Goal: Ask a question: Seek information or help from site administrators or community

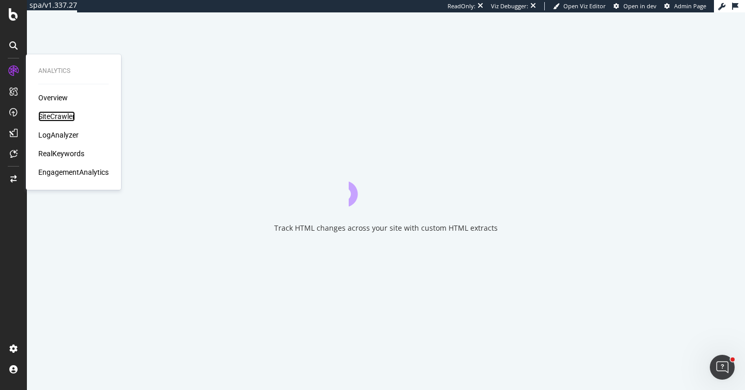
click at [58, 119] on div "SiteCrawler" at bounding box center [56, 116] width 37 height 10
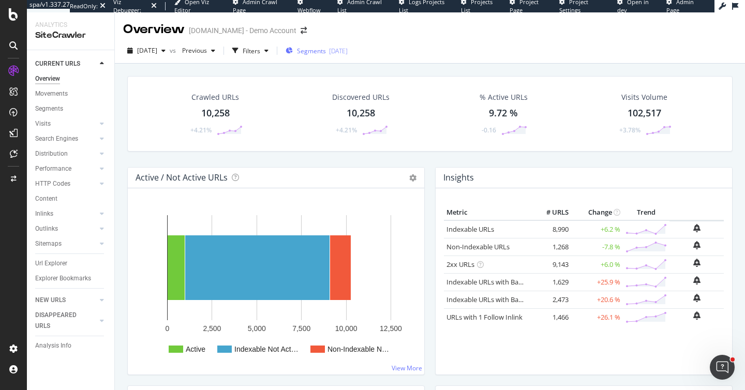
click at [326, 51] on span "Segments" at bounding box center [311, 51] width 29 height 9
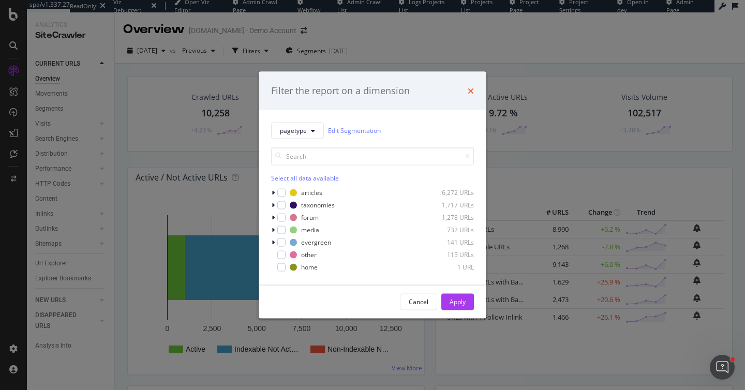
click at [471, 91] on icon "times" at bounding box center [471, 90] width 6 height 8
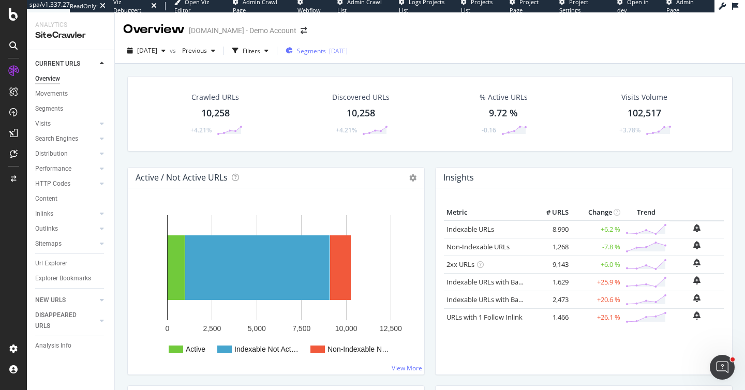
click at [330, 55] on div "Segments 2025-02-24" at bounding box center [317, 51] width 62 height 16
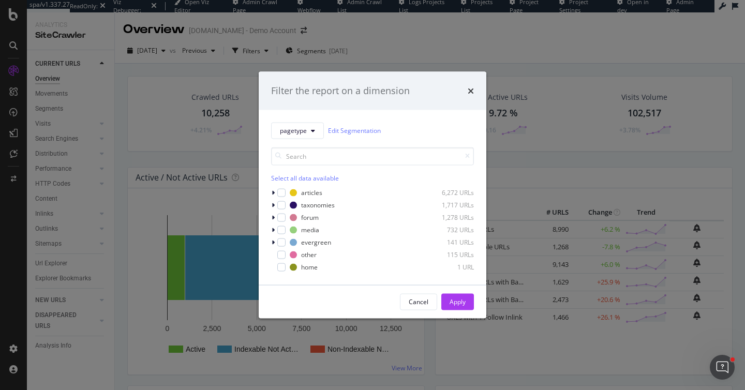
click at [468, 97] on div "Filter the report on a dimension" at bounding box center [373, 91] width 228 height 38
click at [469, 91] on icon "times" at bounding box center [471, 90] width 6 height 8
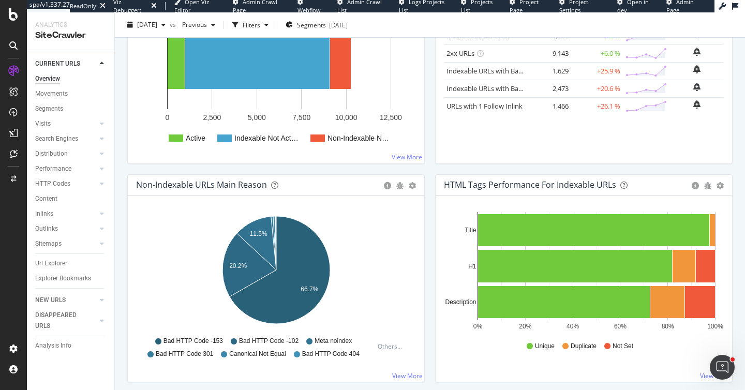
scroll to position [222, 0]
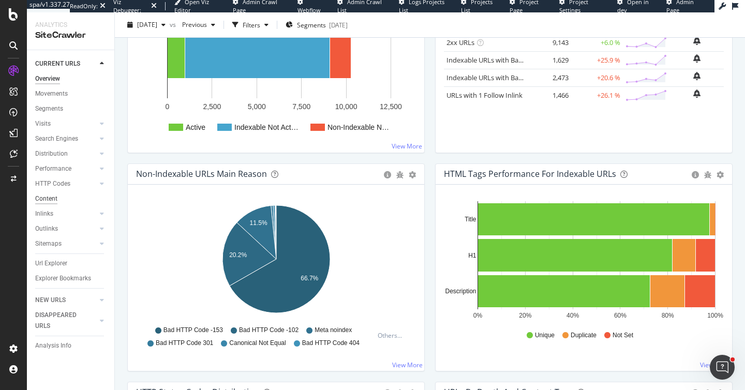
click at [56, 197] on div "Content" at bounding box center [46, 198] width 22 height 11
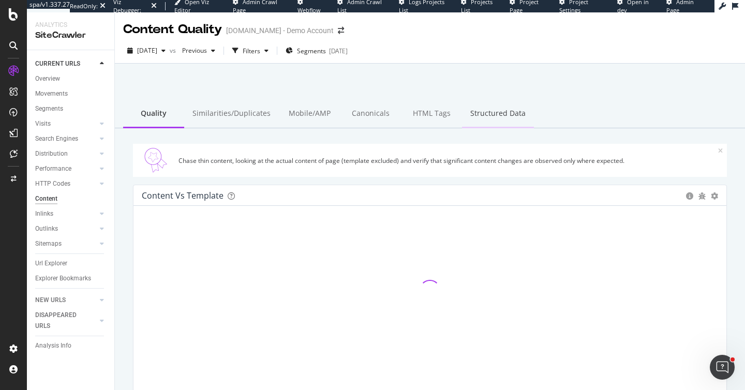
click at [476, 114] on div "Structured Data" at bounding box center [498, 114] width 72 height 28
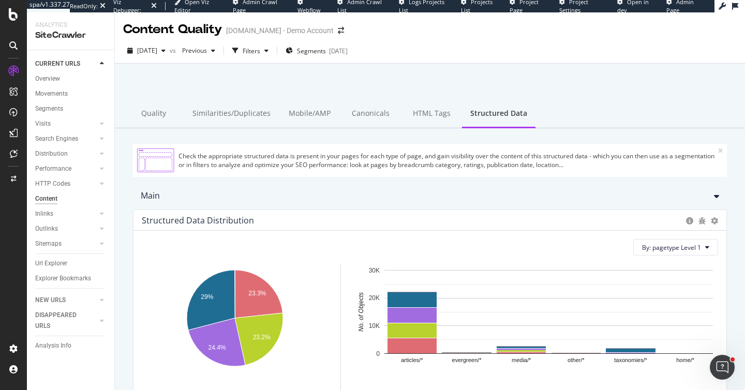
scroll to position [75, 0]
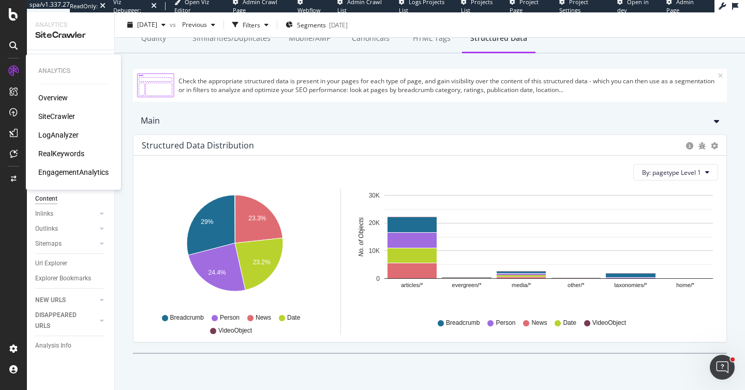
click at [55, 156] on div "RealKeywords" at bounding box center [61, 153] width 46 height 10
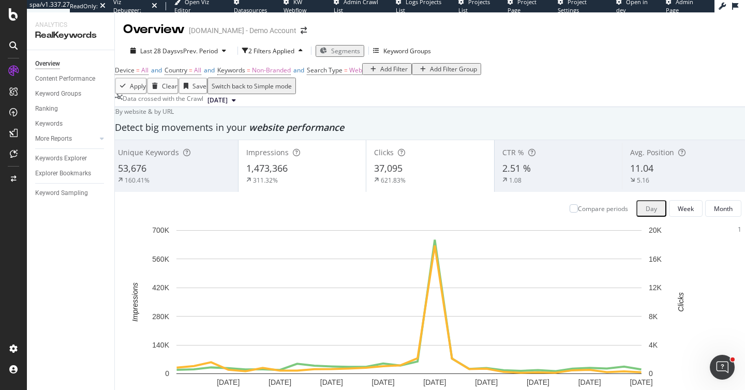
scroll to position [79, 0]
click at [732, 233] on icon "plus" at bounding box center [735, 230] width 6 height 6
click at [143, 361] on textarea at bounding box center [105, 371] width 74 height 21
type textarea "Updated 5 store pages"
click at [83, 388] on div "button" at bounding box center [76, 391] width 14 height 6
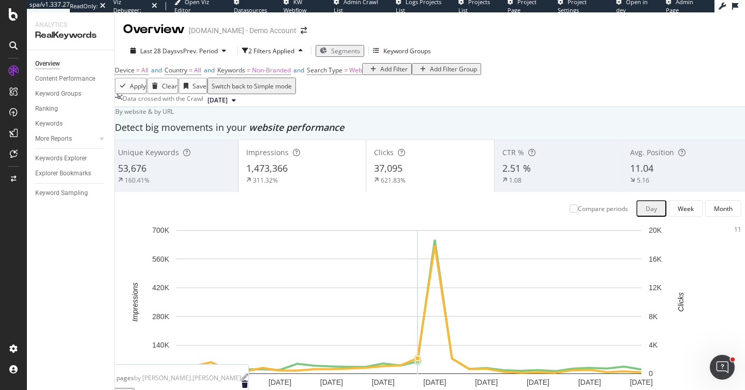
click at [248, 381] on icon "trash" at bounding box center [245, 384] width 6 height 7
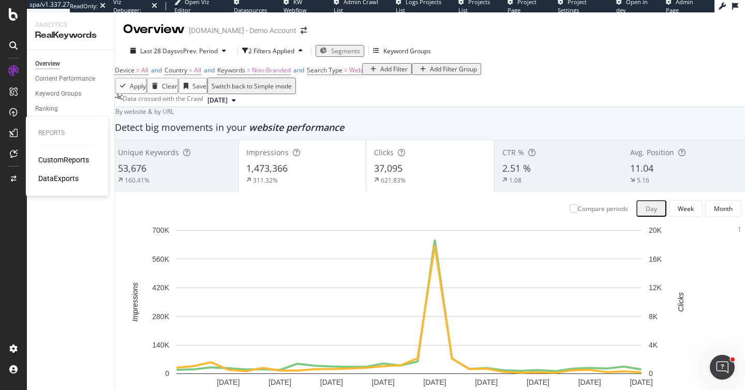
click at [69, 158] on div "CustomReports" at bounding box center [63, 160] width 51 height 10
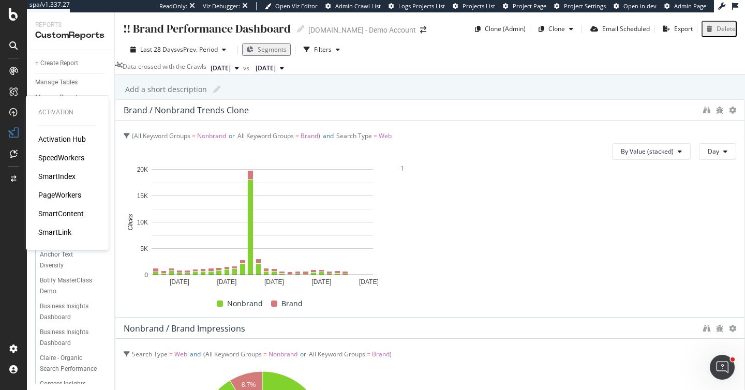
click at [62, 194] on div "PageWorkers" at bounding box center [59, 195] width 43 height 10
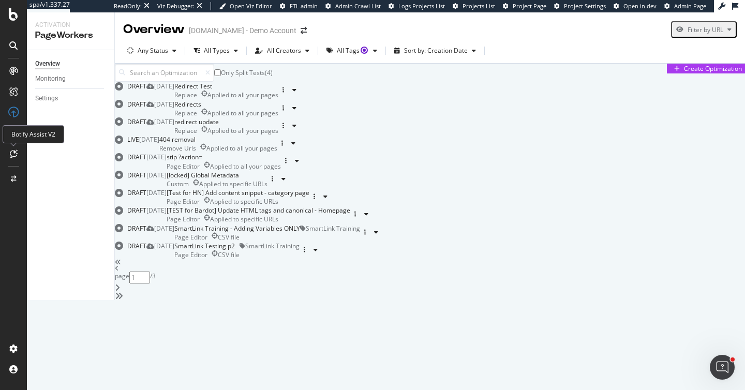
click at [14, 150] on icon at bounding box center [14, 153] width 8 height 8
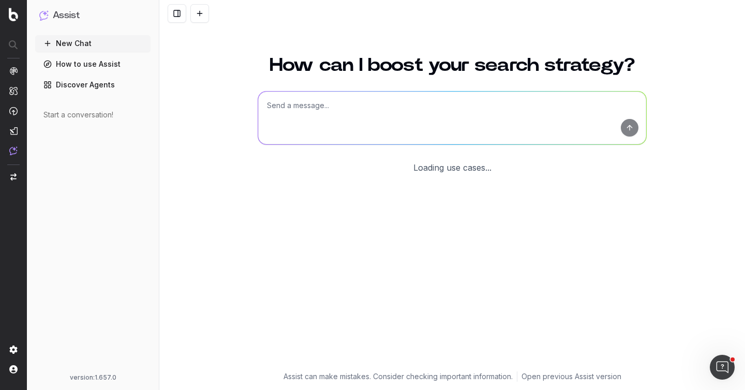
scroll to position [11, 0]
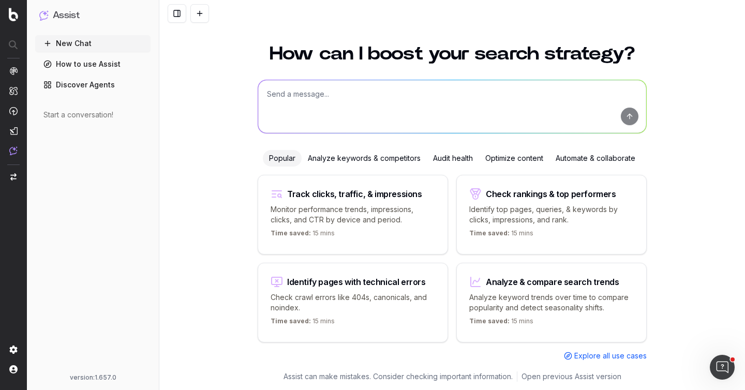
click at [324, 106] on textarea at bounding box center [452, 106] width 388 height 53
type textarea "W"
click at [348, 160] on div "Analyze keywords & competitors" at bounding box center [364, 158] width 125 height 17
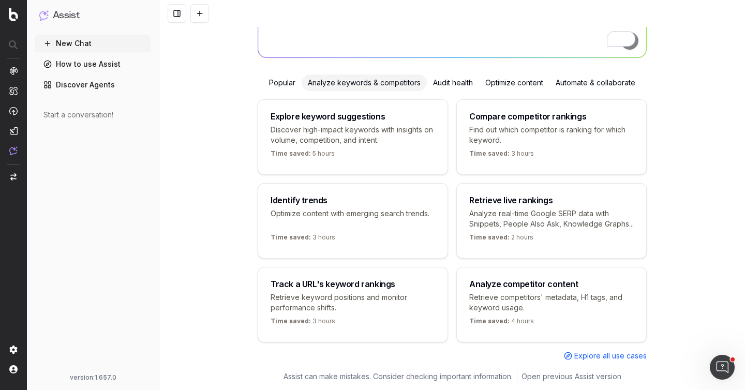
scroll to position [110, 0]
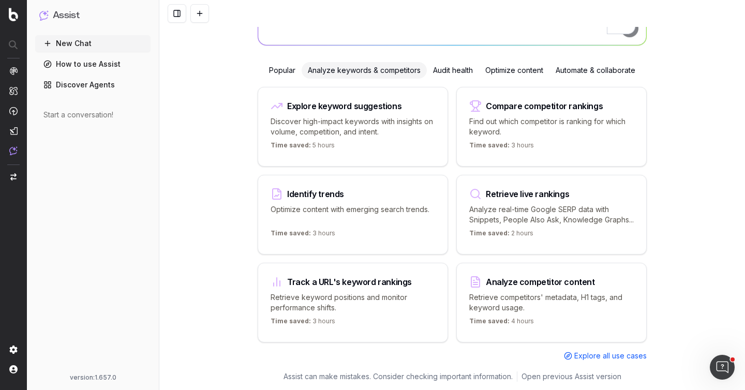
click at [342, 116] on p "Discover high-impact keywords with insights on volume, competition, and intent." at bounding box center [353, 126] width 164 height 21
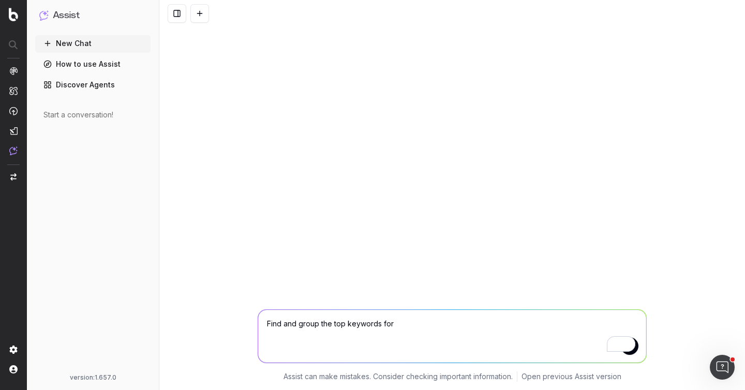
scroll to position [0, 0]
type textarea "Find and group the top keywords for football"
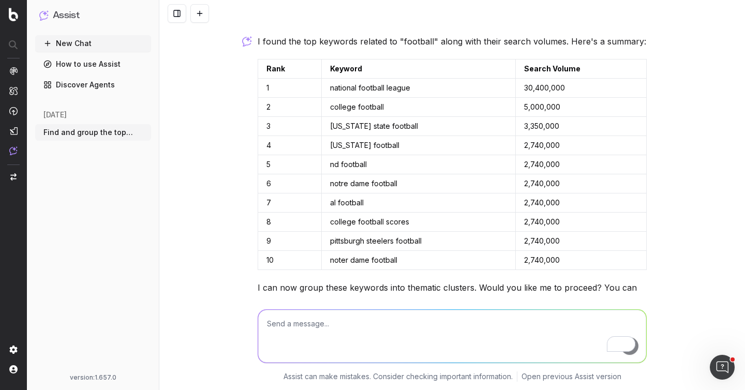
scroll to position [3, 0]
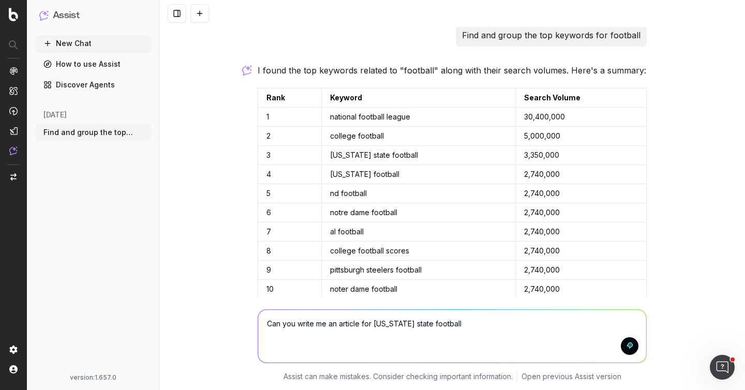
type textarea "Can you write me an article for [US_STATE] state football?"
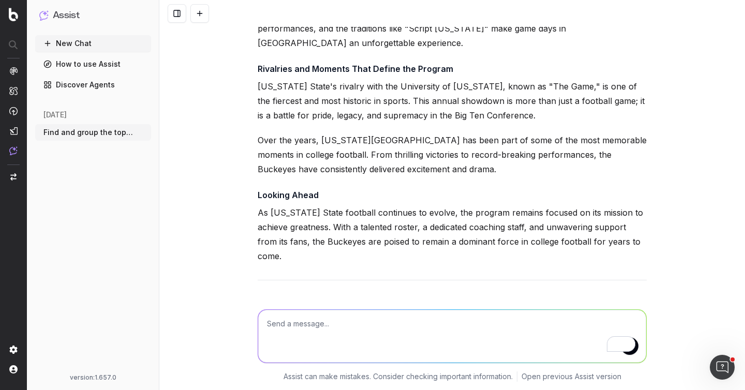
scroll to position [964, 0]
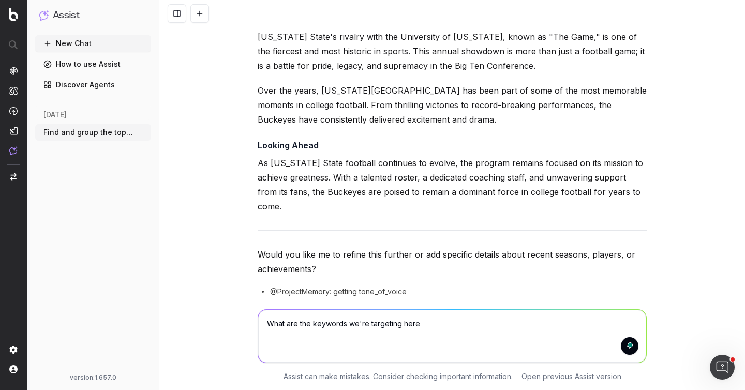
type textarea "What are the keywords we're targeting here?"
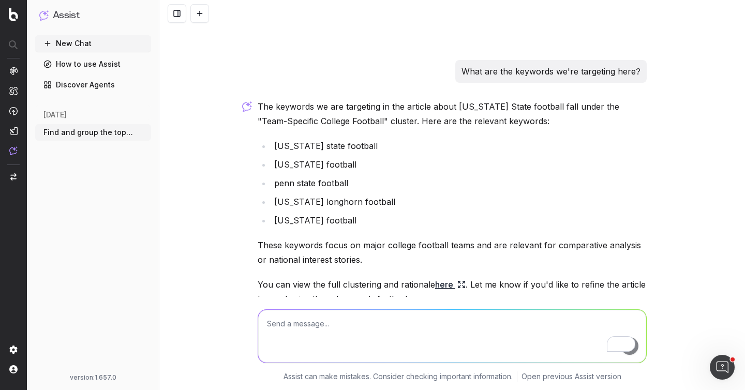
scroll to position [1267, 0]
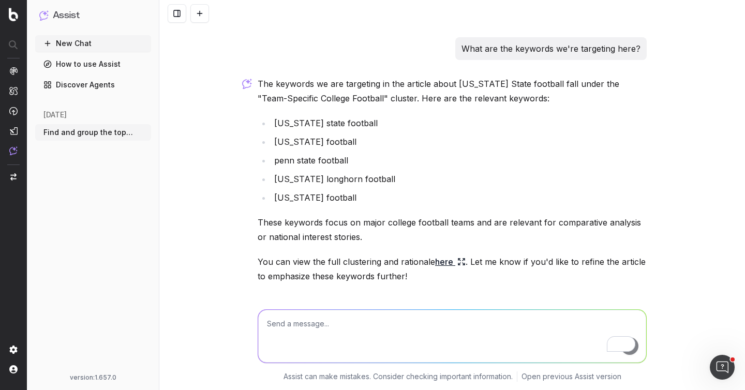
click at [329, 325] on textarea "To enrich screen reader interactions, please activate Accessibility in Grammarl…" at bounding box center [452, 336] width 388 height 53
type textarea "Article looks great! Can you please provide 5 internal linking recommendations?"
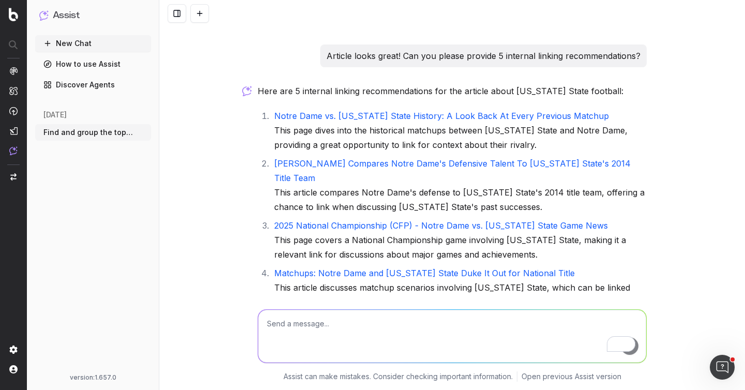
scroll to position [1684, 0]
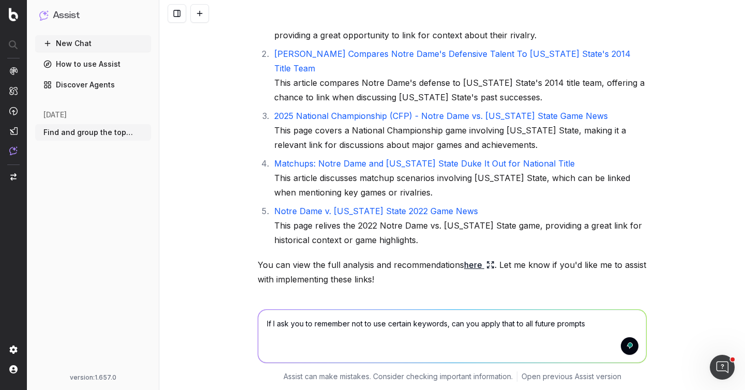
type textarea "If I ask you to remember not to use certain keywords, can you apply that to all…"
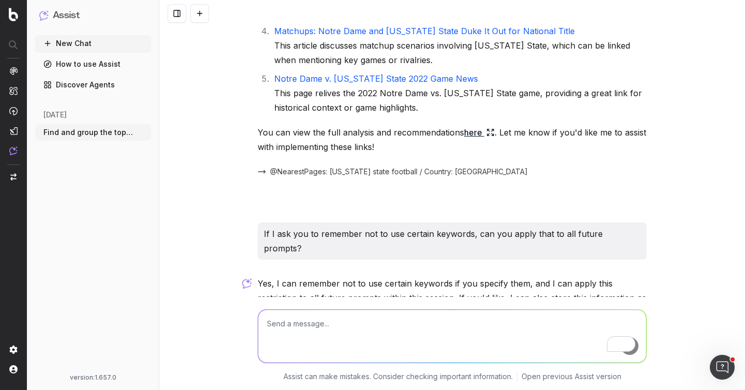
scroll to position [1866, 0]
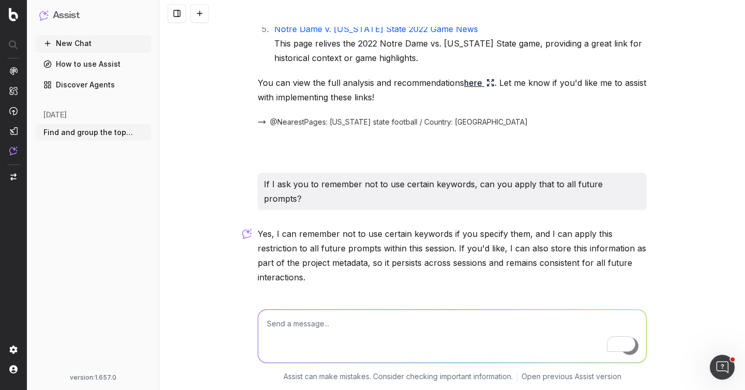
click at [97, 82] on link "Discover Agents" at bounding box center [93, 85] width 116 height 17
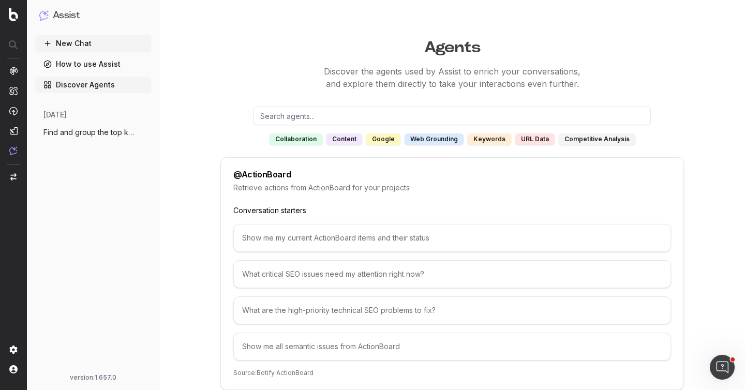
click at [93, 50] on button "New Chat" at bounding box center [93, 43] width 116 height 17
click at [80, 47] on button "New Chat" at bounding box center [93, 43] width 116 height 17
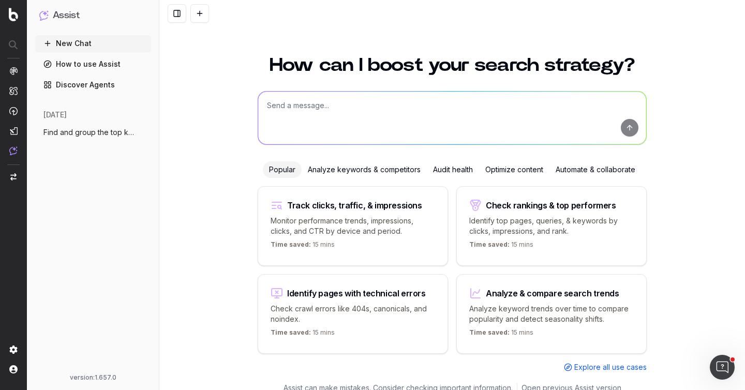
scroll to position [11, 0]
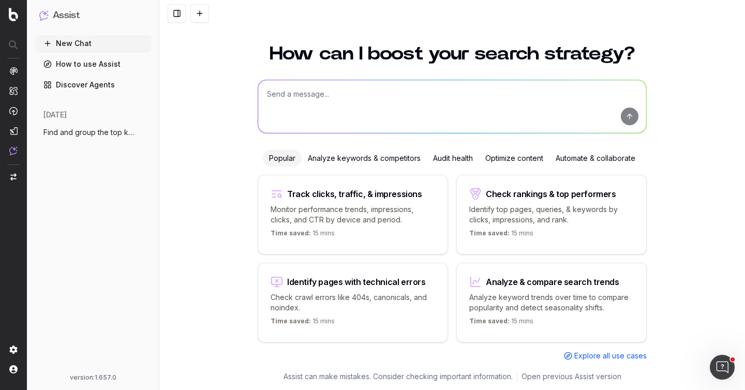
click at [299, 93] on textarea at bounding box center [452, 106] width 388 height 53
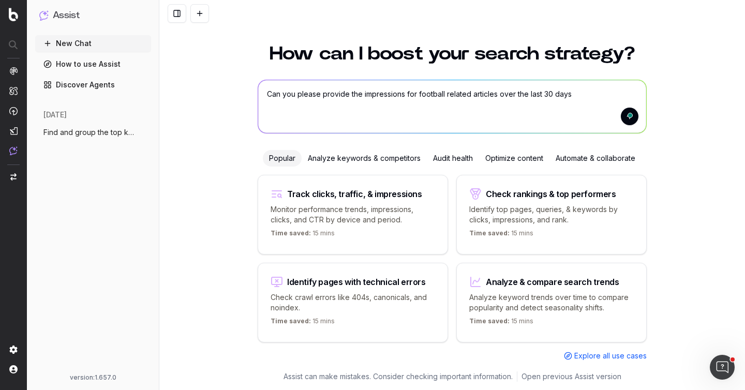
type textarea "Can you please provide the impressions for football related articles over the l…"
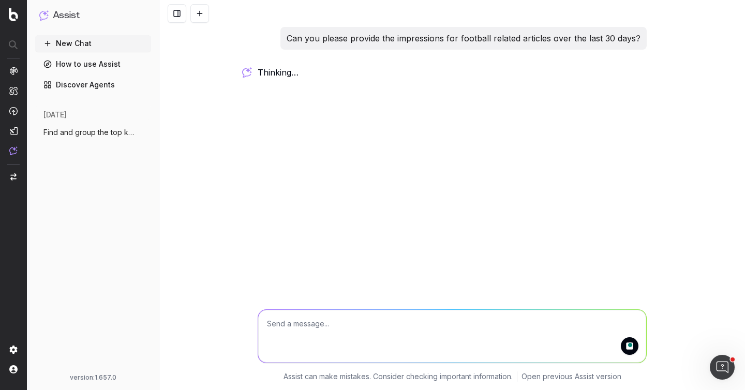
scroll to position [0, 0]
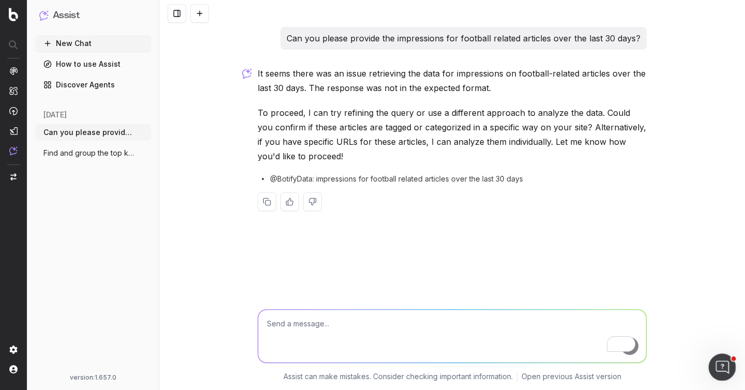
click at [717, 361] on icon "Open Intercom Messenger" at bounding box center [720, 365] width 17 height 17
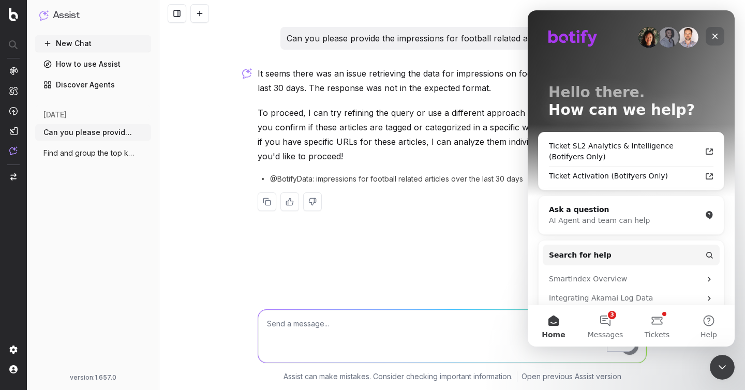
click at [717, 36] on icon "Close" at bounding box center [715, 36] width 8 height 8
